Goal: Entertainment & Leisure: Browse casually

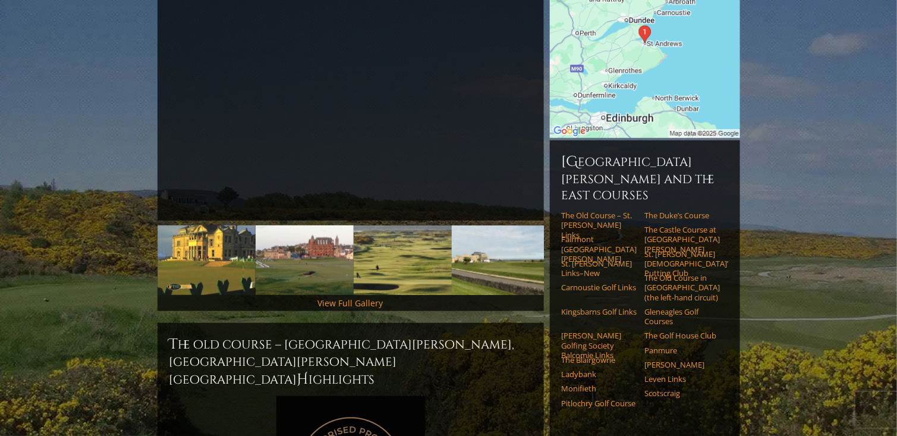
scroll to position [238, 0]
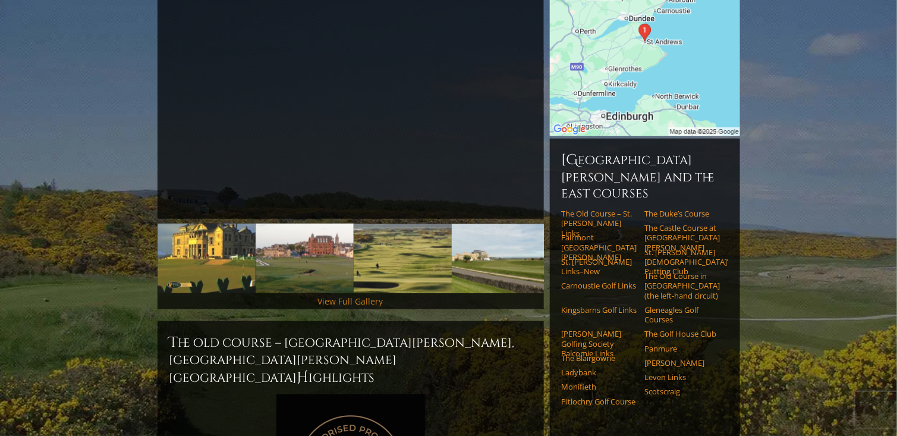
click at [351, 295] on link "View Full Gallery" at bounding box center [350, 300] width 65 height 11
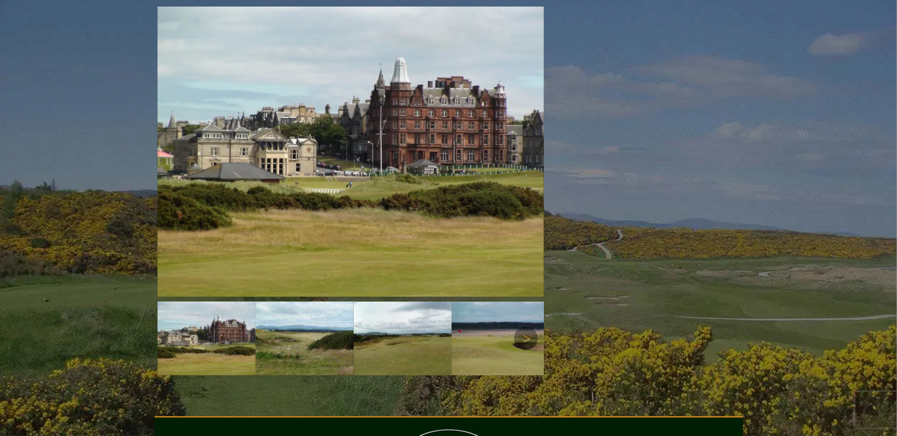
scroll to position [1603, 0]
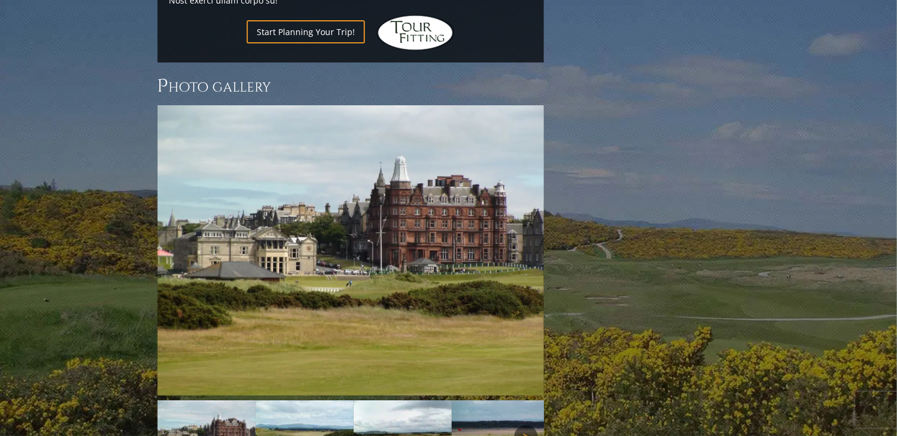
click at [525, 425] on link "Next" at bounding box center [526, 437] width 24 height 24
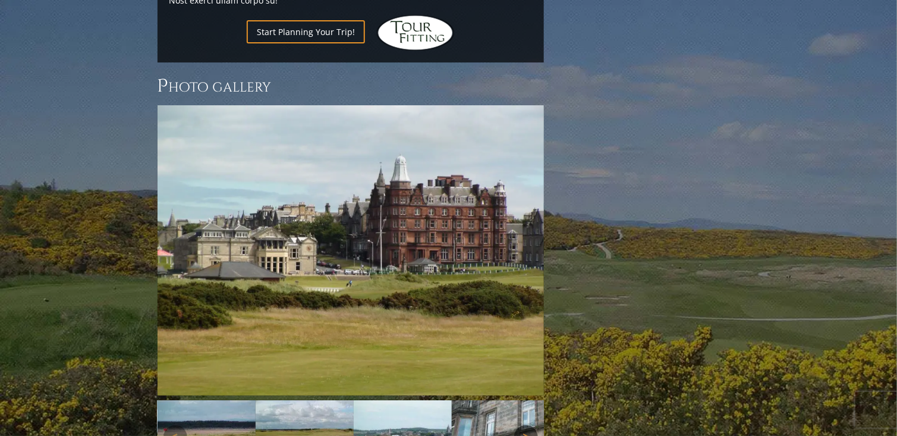
click at [525, 425] on link "Next" at bounding box center [526, 437] width 24 height 24
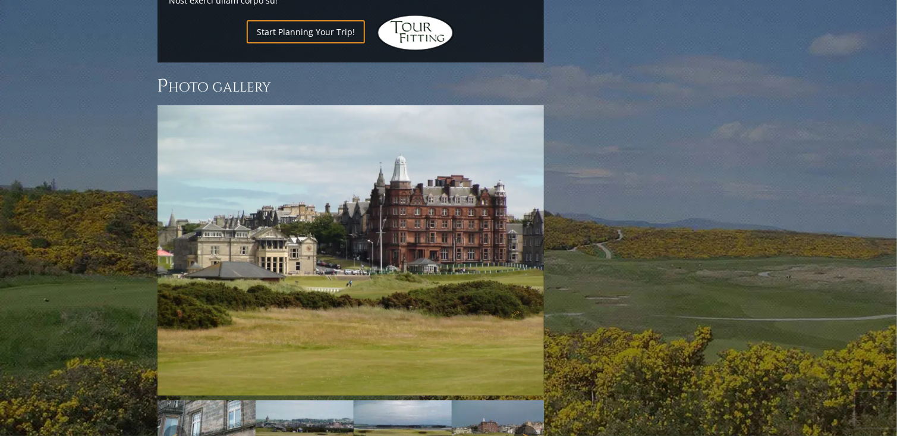
click at [525, 425] on link "Next" at bounding box center [526, 437] width 24 height 24
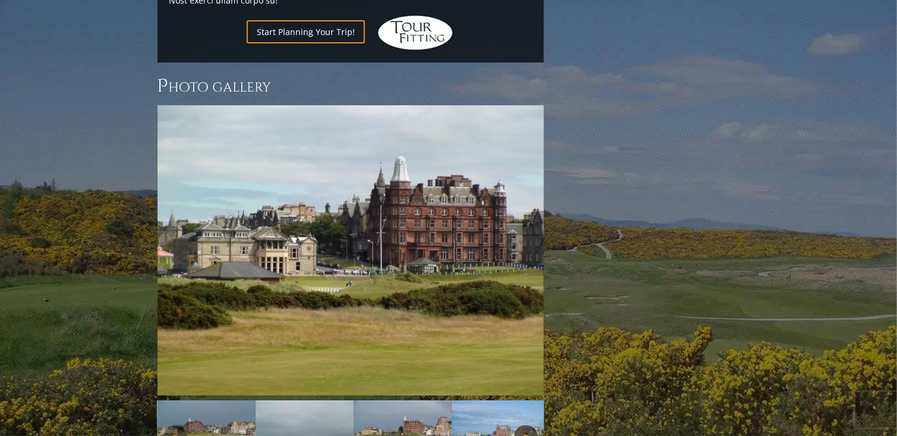
click at [525, 425] on link "Next" at bounding box center [526, 437] width 24 height 24
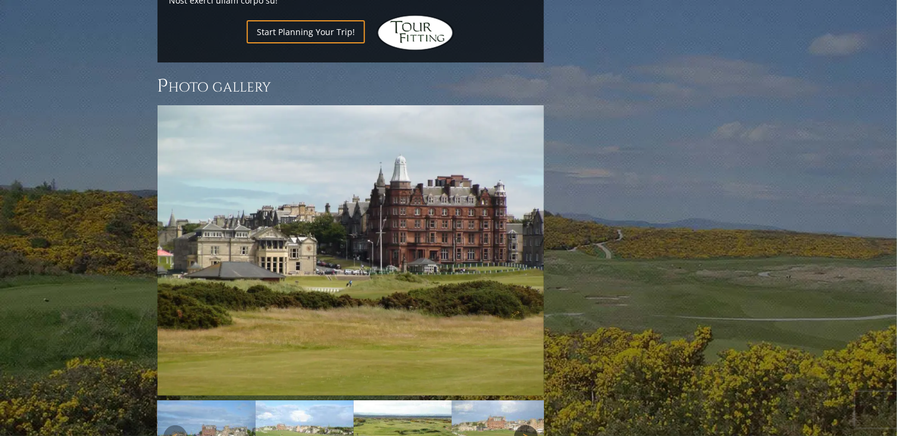
click at [525, 425] on link "Next" at bounding box center [526, 437] width 24 height 24
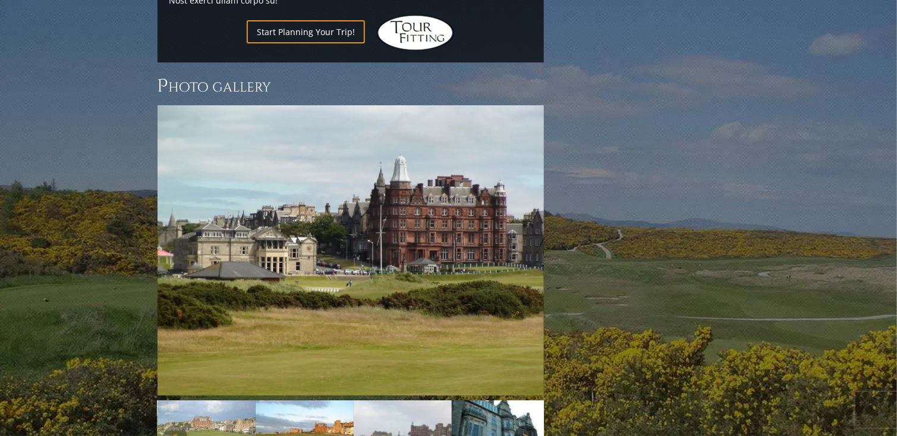
click at [525, 425] on link "Next" at bounding box center [526, 437] width 24 height 24
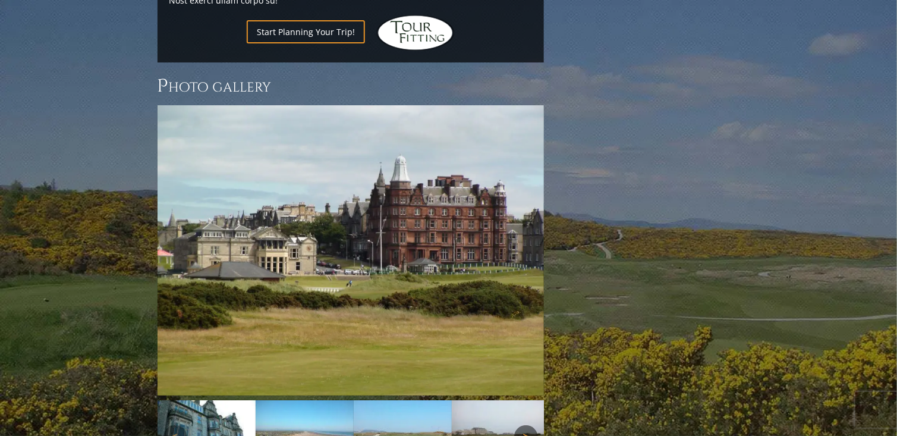
click at [525, 425] on link "Next" at bounding box center [526, 437] width 24 height 24
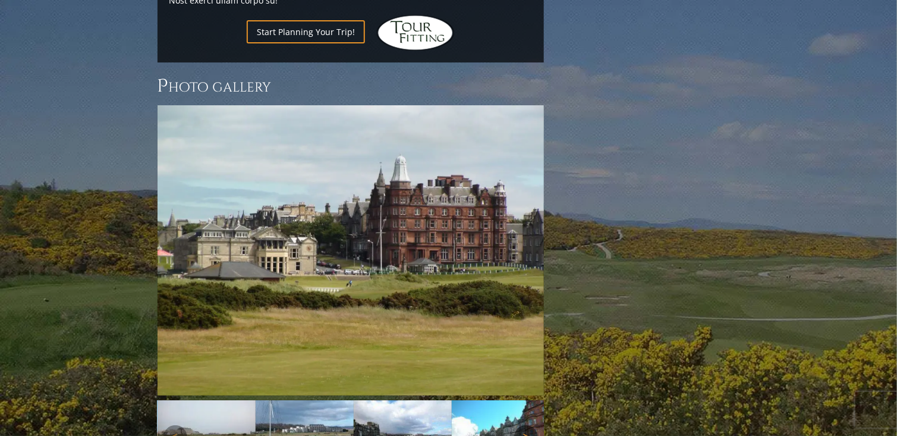
click at [525, 425] on link "Next" at bounding box center [526, 437] width 24 height 24
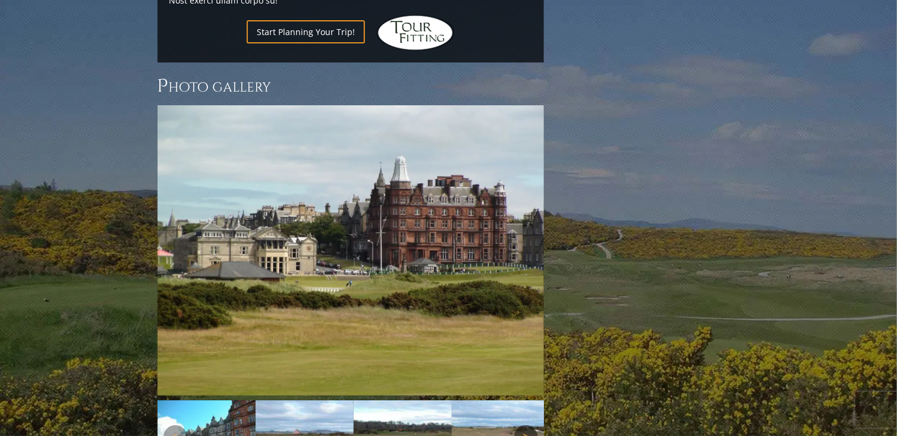
click at [525, 425] on link "Next" at bounding box center [526, 437] width 24 height 24
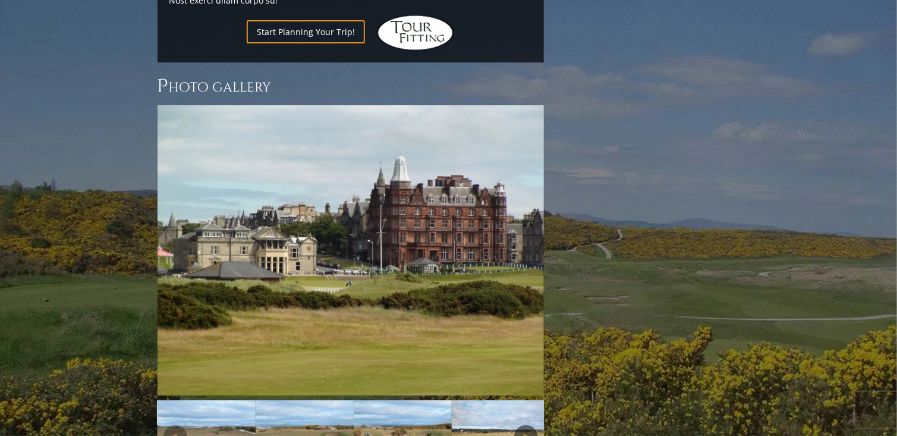
click at [525, 425] on link "Next" at bounding box center [526, 437] width 24 height 24
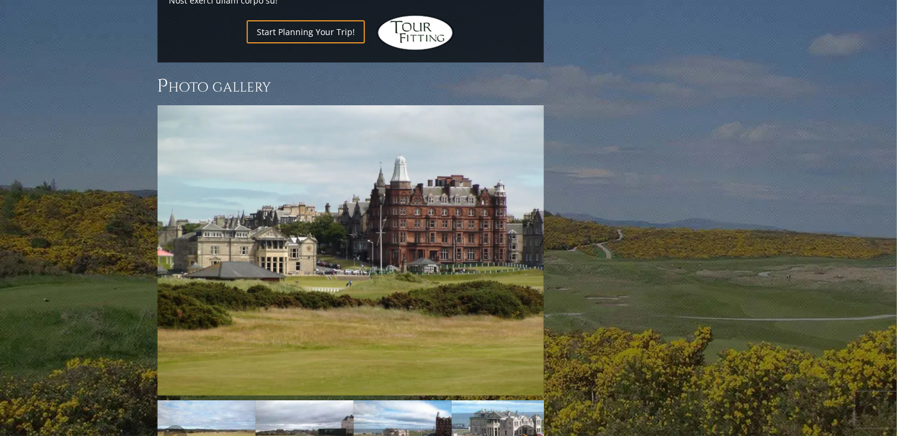
click at [525, 425] on link "Next" at bounding box center [526, 437] width 24 height 24
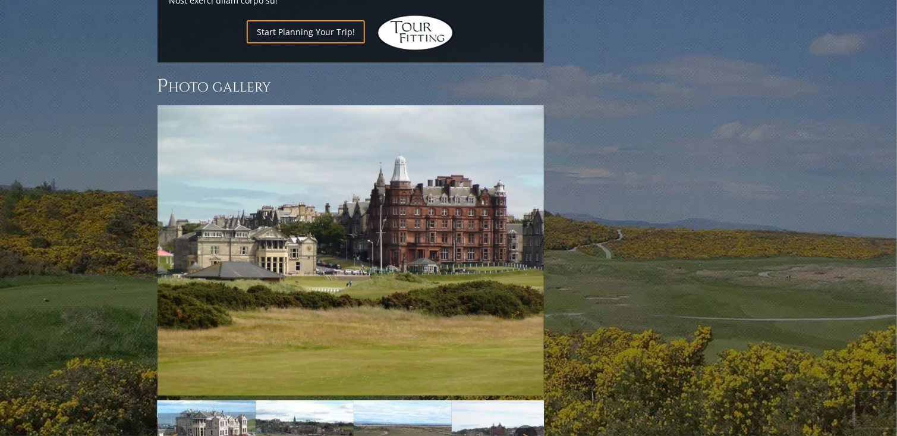
click at [525, 425] on link "Next" at bounding box center [526, 437] width 24 height 24
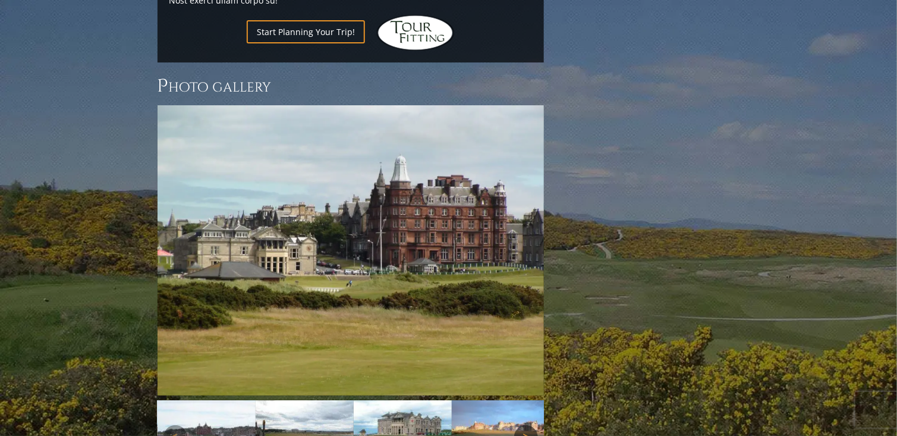
click at [525, 425] on link "Next" at bounding box center [526, 437] width 24 height 24
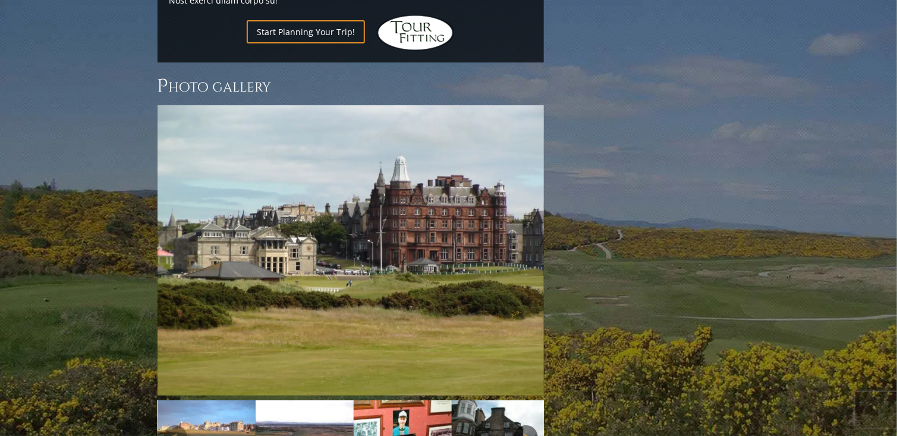
click at [525, 425] on link "Next" at bounding box center [526, 437] width 24 height 24
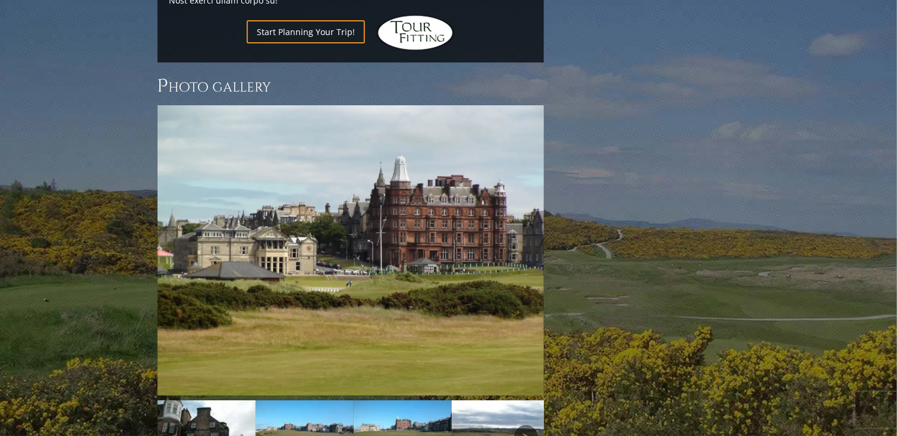
click at [525, 425] on link "Next" at bounding box center [526, 437] width 24 height 24
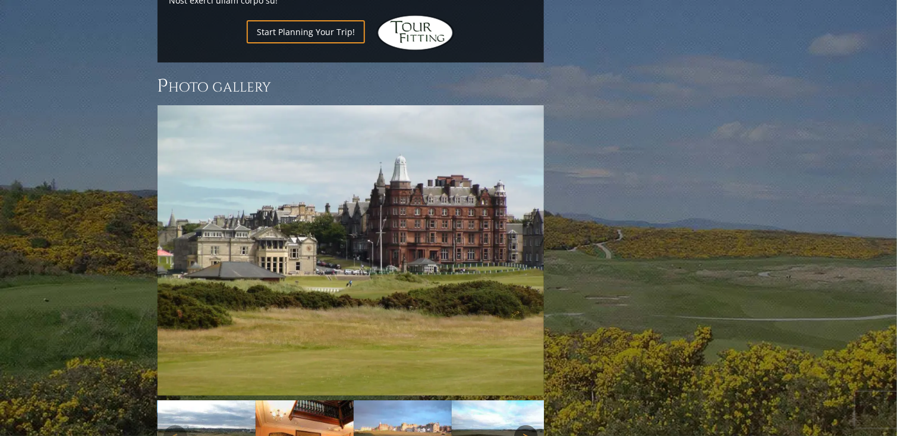
click at [525, 425] on link "Next" at bounding box center [526, 437] width 24 height 24
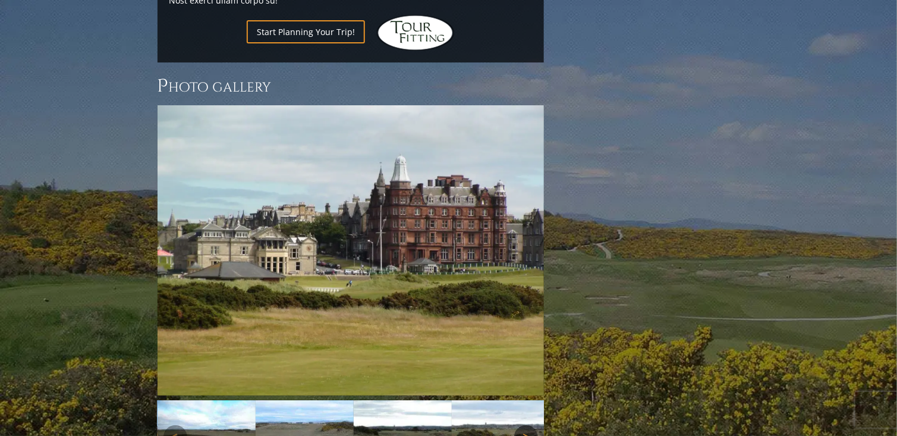
click at [525, 425] on link "Next" at bounding box center [526, 437] width 24 height 24
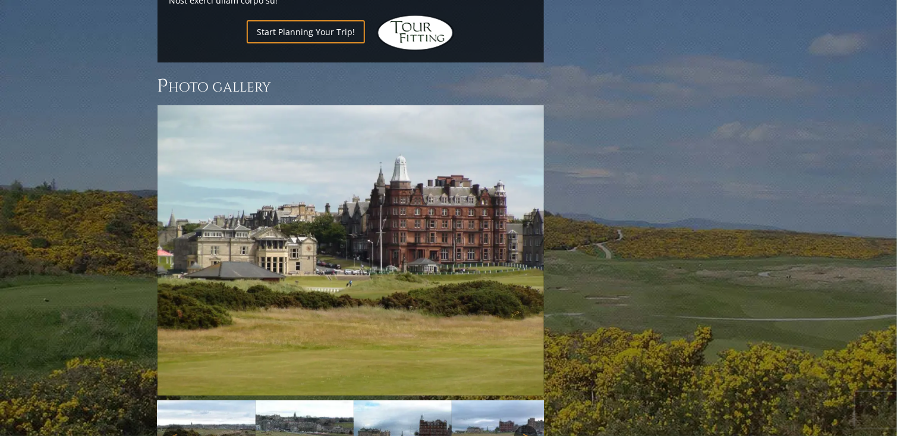
click at [525, 425] on link "Next" at bounding box center [526, 437] width 24 height 24
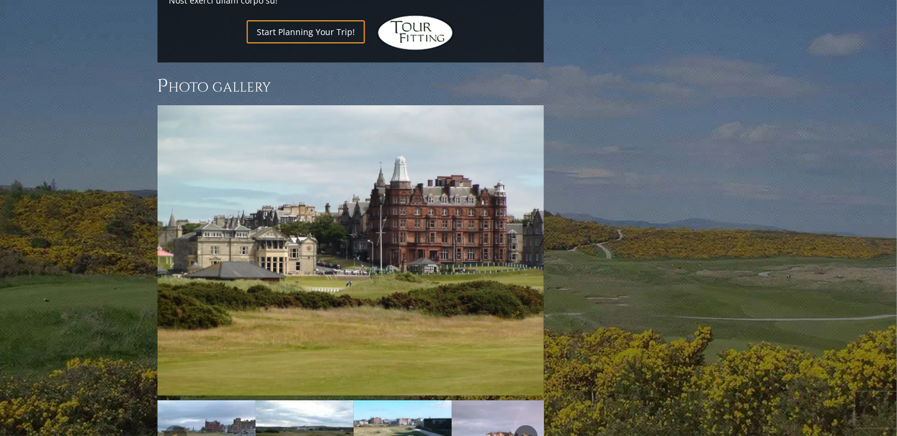
click at [525, 425] on link "Next" at bounding box center [526, 437] width 24 height 24
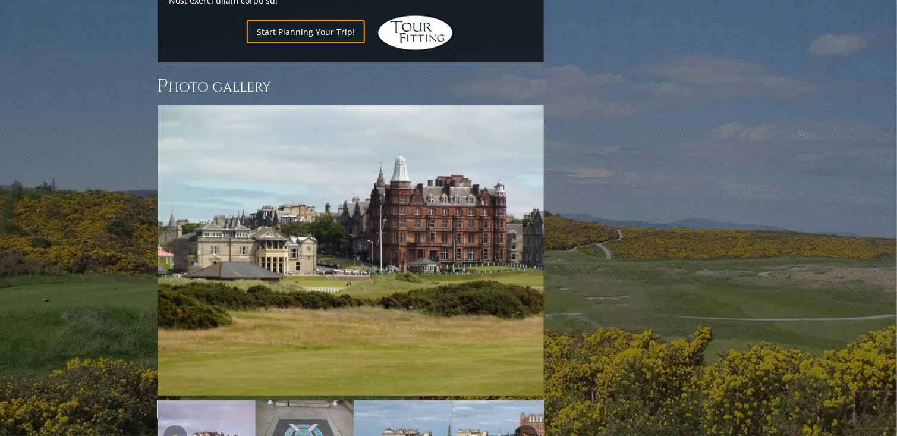
click at [525, 425] on link "Next" at bounding box center [526, 437] width 24 height 24
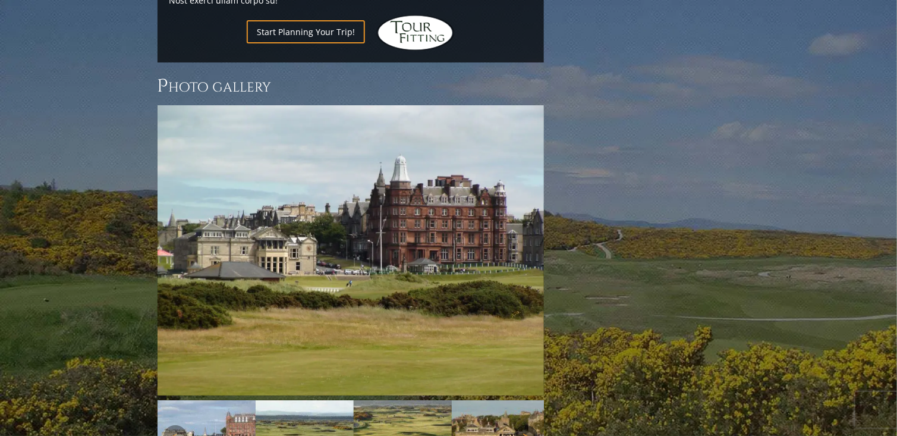
click at [525, 425] on link "Next" at bounding box center [526, 437] width 24 height 24
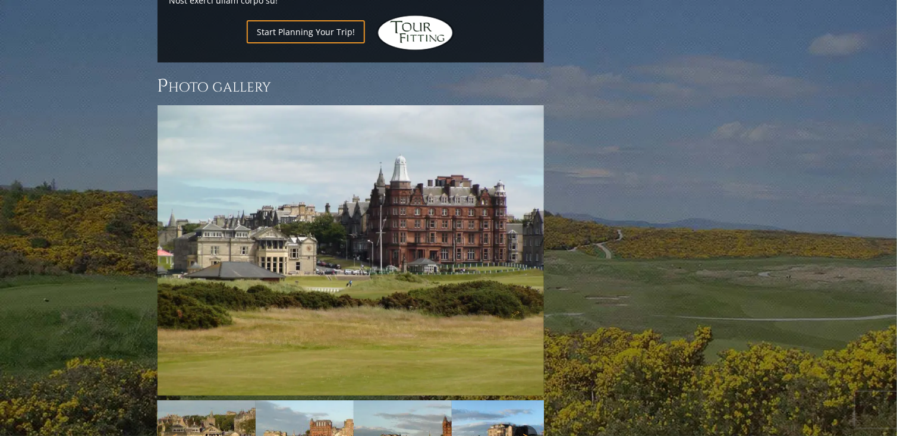
click at [525, 425] on link "Next" at bounding box center [526, 437] width 24 height 24
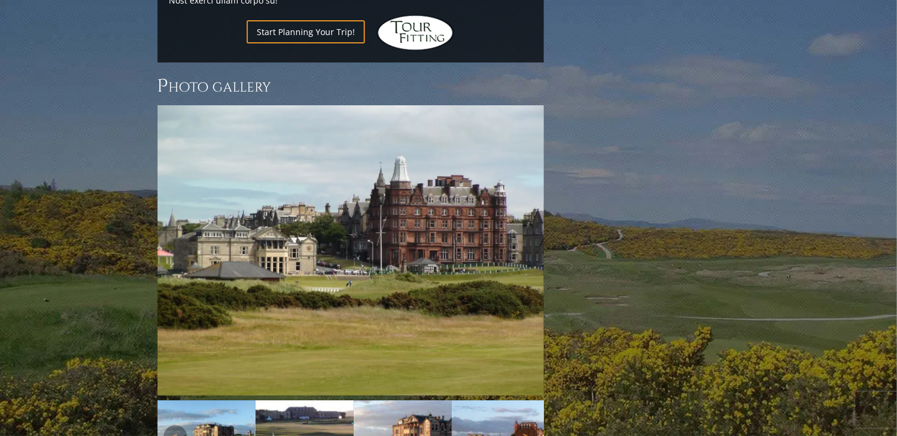
click at [525, 425] on link "Next" at bounding box center [526, 437] width 24 height 24
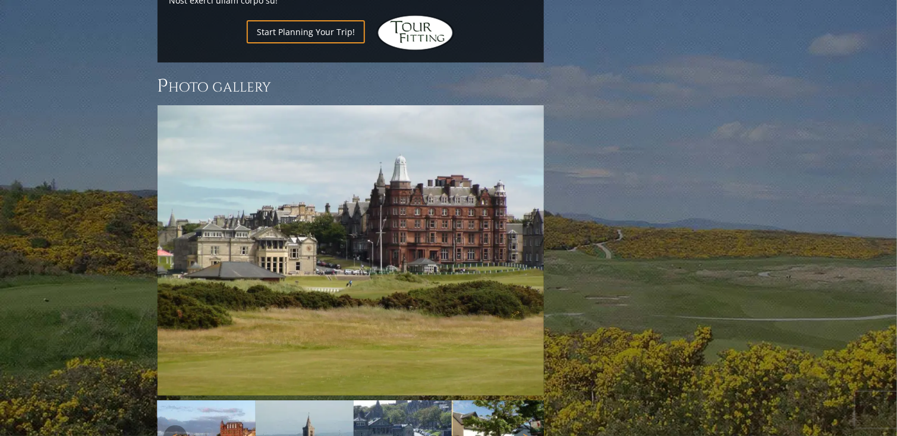
click at [525, 425] on link "Next" at bounding box center [526, 437] width 24 height 24
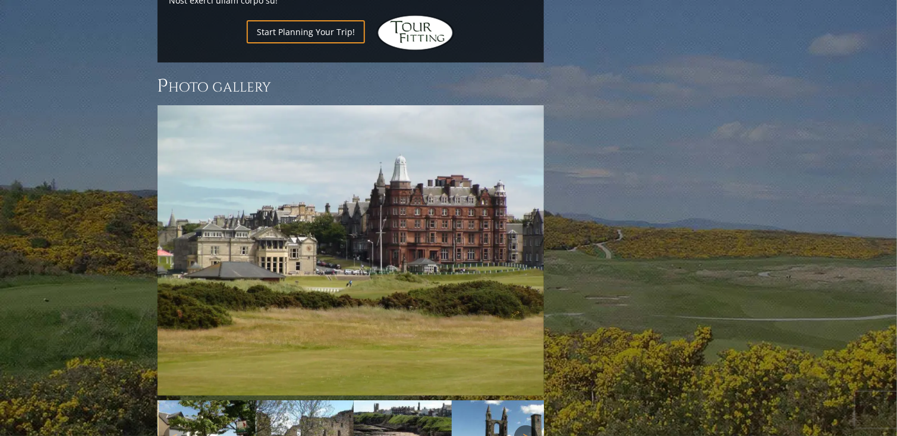
click at [525, 425] on link "Next" at bounding box center [526, 437] width 24 height 24
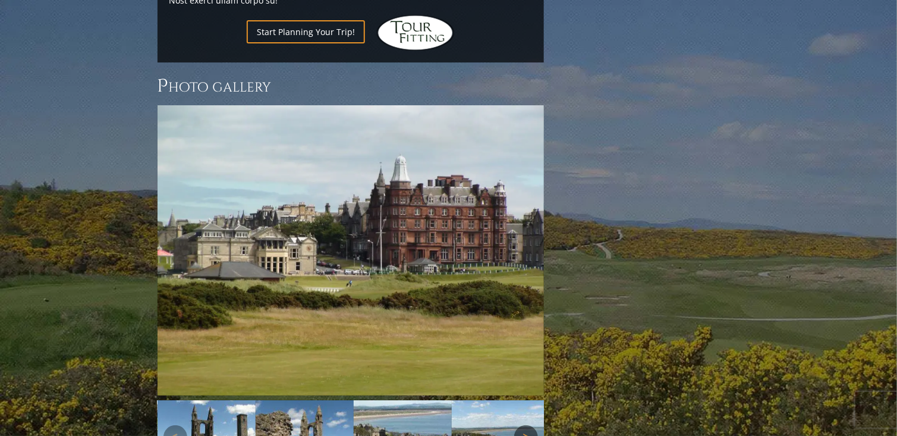
click at [525, 425] on link "Next" at bounding box center [526, 437] width 24 height 24
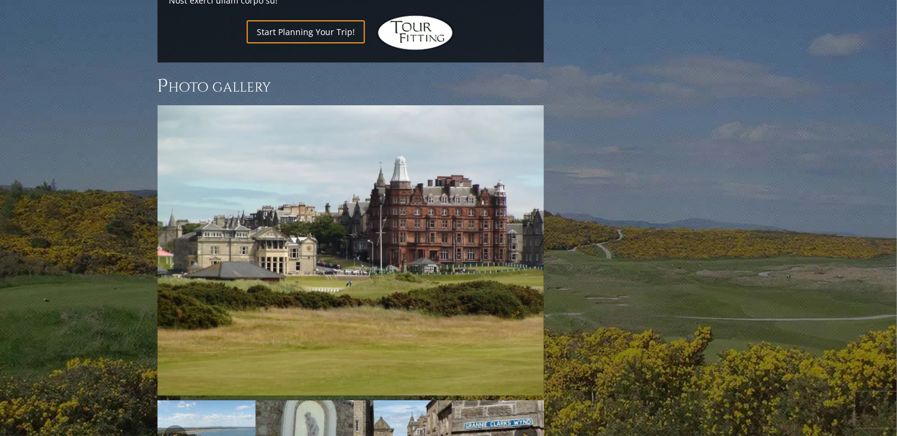
click at [525, 425] on link "Next" at bounding box center [526, 437] width 24 height 24
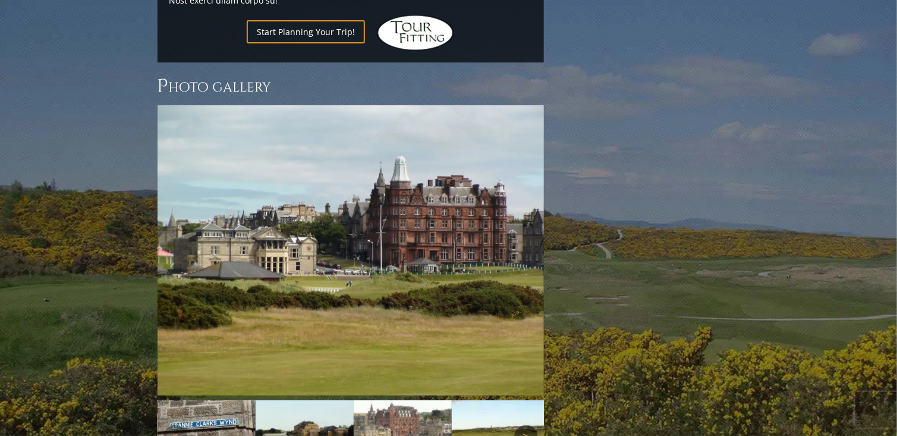
click at [525, 425] on link "Next" at bounding box center [526, 437] width 24 height 24
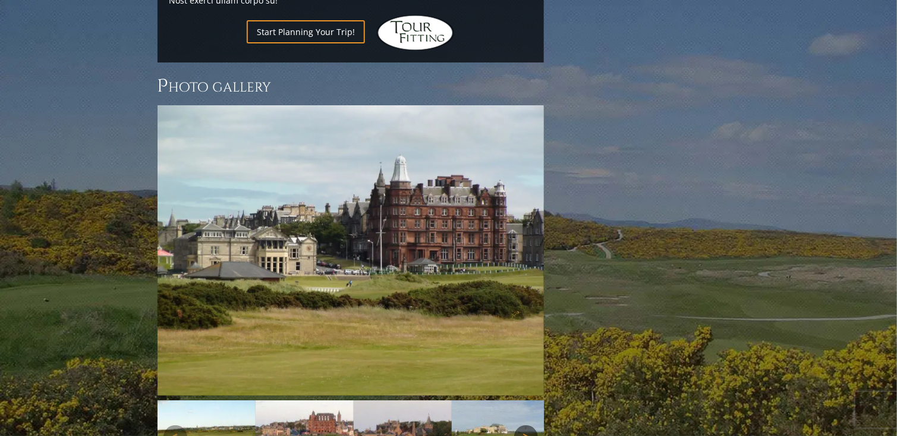
click at [525, 425] on link "Next" at bounding box center [526, 437] width 24 height 24
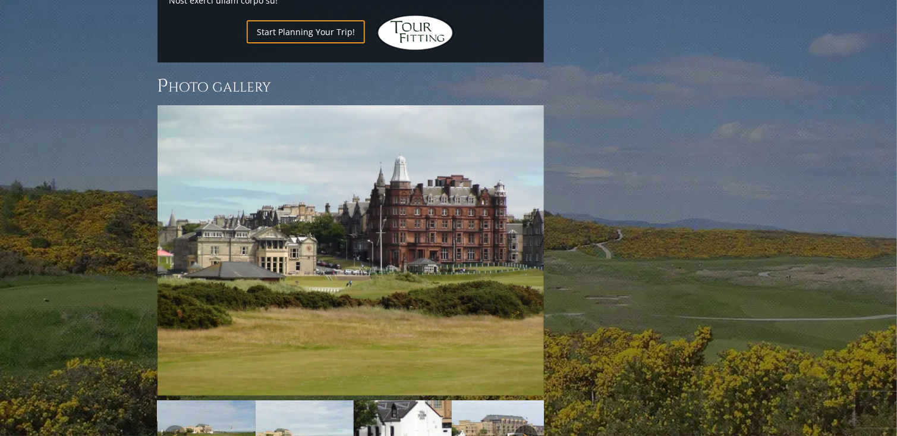
click at [525, 425] on link "Next" at bounding box center [526, 437] width 24 height 24
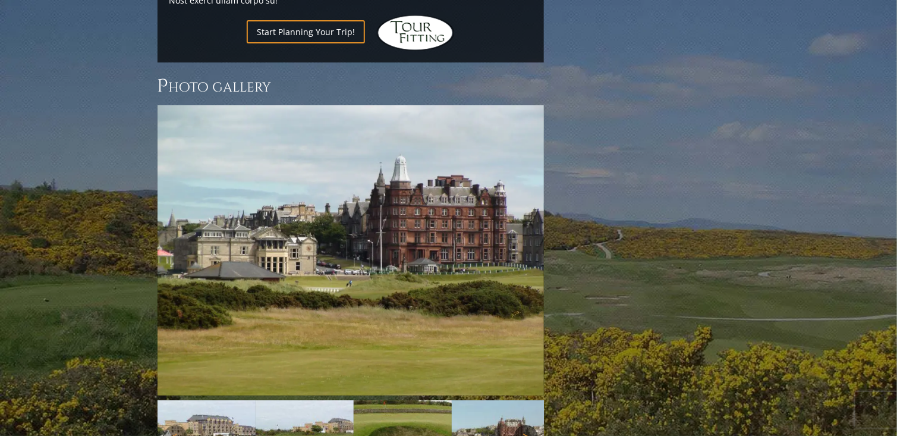
click at [525, 425] on link "Next" at bounding box center [526, 437] width 24 height 24
